Goal: Information Seeking & Learning: Check status

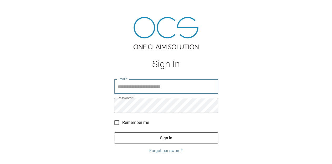
type input "**********"
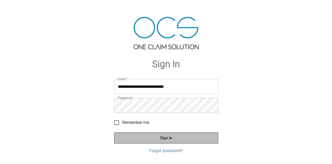
click at [207, 139] on button "Sign In" at bounding box center [166, 137] width 104 height 11
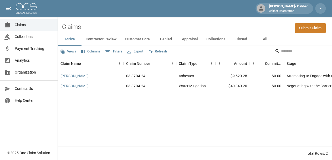
click at [194, 40] on button "Appraisal" at bounding box center [190, 39] width 24 height 13
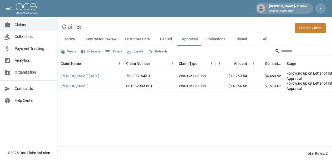
click at [162, 40] on button "Denied" at bounding box center [166, 39] width 24 height 13
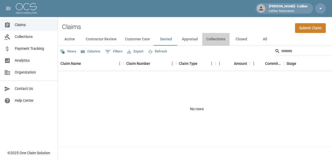
click at [214, 42] on button "Collections" at bounding box center [215, 39] width 27 height 13
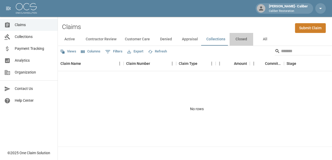
click at [239, 41] on button "Closed" at bounding box center [242, 39] width 24 height 13
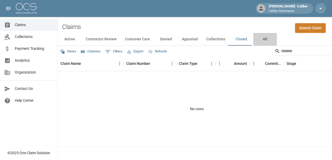
click at [266, 40] on button "All" at bounding box center [265, 39] width 24 height 13
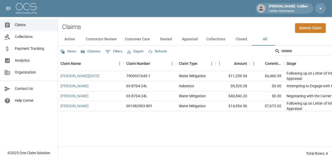
click at [67, 40] on button "Active" at bounding box center [70, 39] width 24 height 13
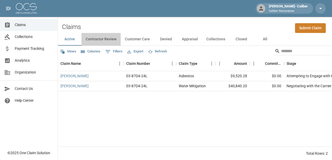
click at [98, 40] on button "Contractor Review" at bounding box center [101, 39] width 39 height 13
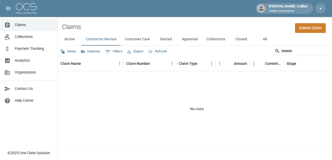
click at [36, 22] on link "Claims" at bounding box center [29, 25] width 58 height 12
